Goal: Task Accomplishment & Management: Complete application form

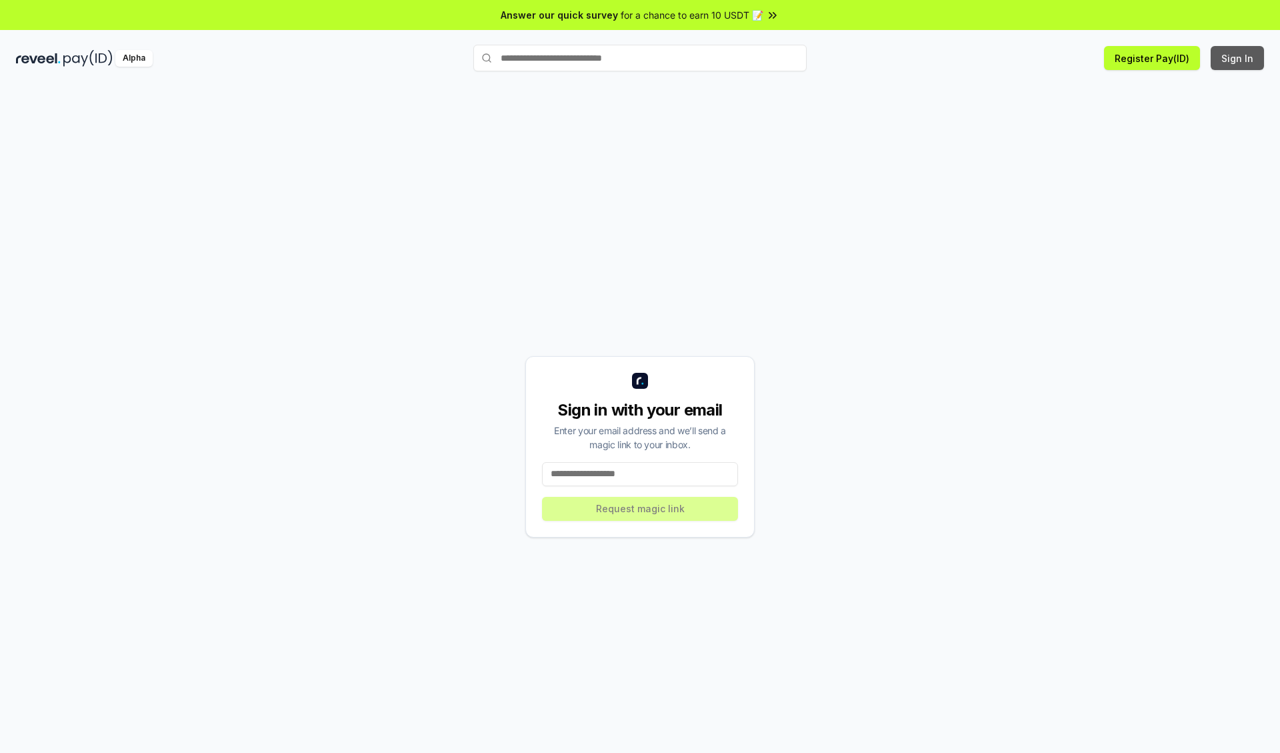
click at [1238, 58] on button "Sign In" at bounding box center [1236, 58] width 53 height 24
type input "**********"
click at [640, 508] on button "Request magic link" at bounding box center [640, 509] width 196 height 24
